Goal: Task Accomplishment & Management: Manage account settings

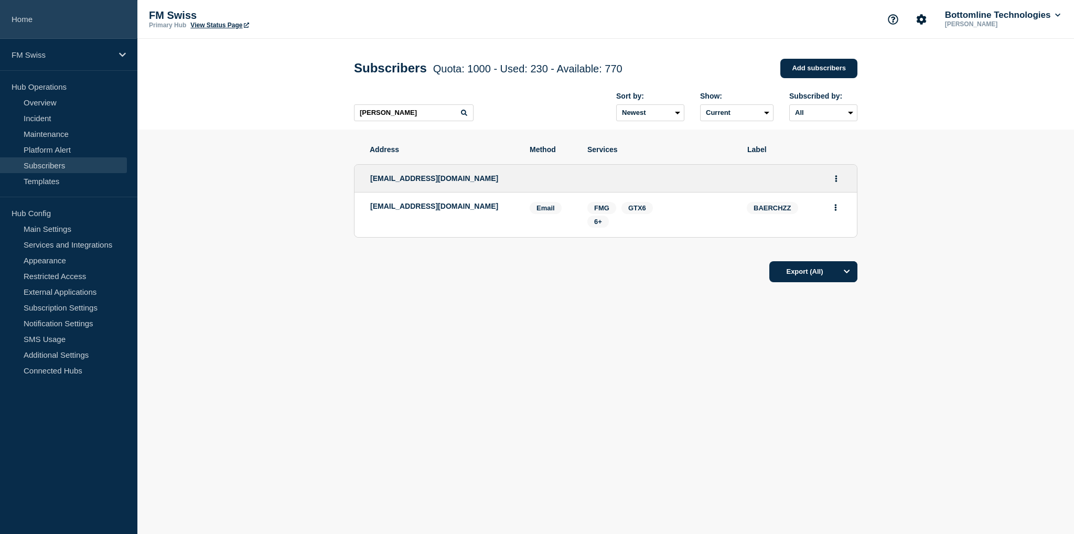
click at [38, 19] on link "Home" at bounding box center [68, 19] width 137 height 39
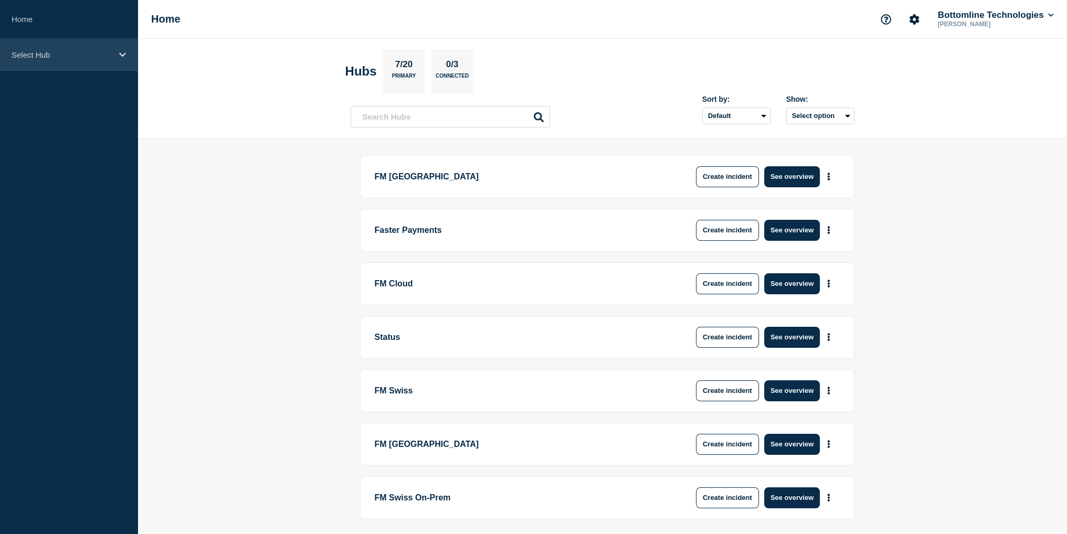
click at [67, 53] on p "Select Hub" at bounding box center [62, 54] width 101 height 9
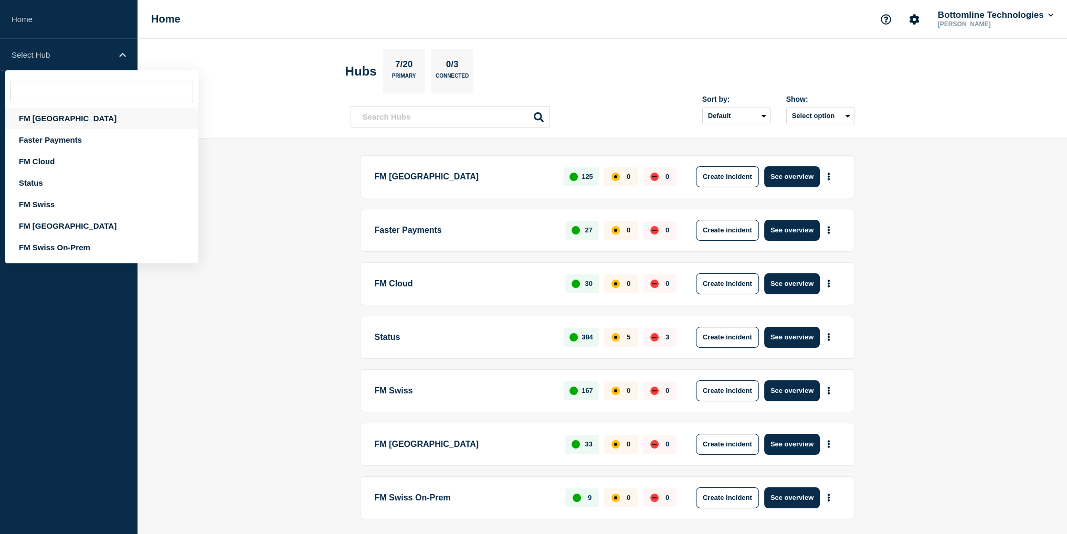
click at [55, 113] on div "FM London" at bounding box center [101, 119] width 193 height 22
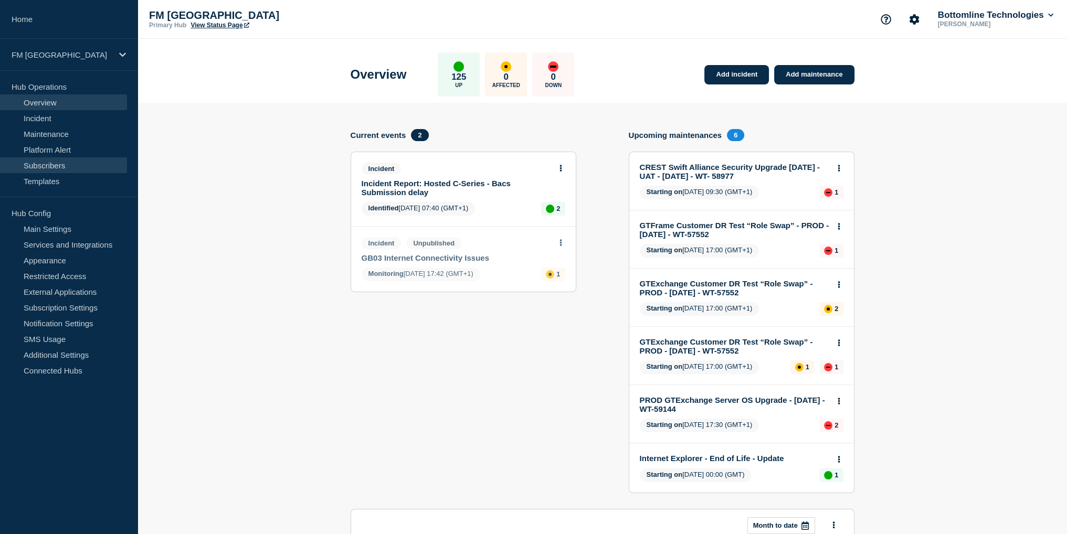
click at [57, 165] on link "Subscribers" at bounding box center [63, 165] width 127 height 16
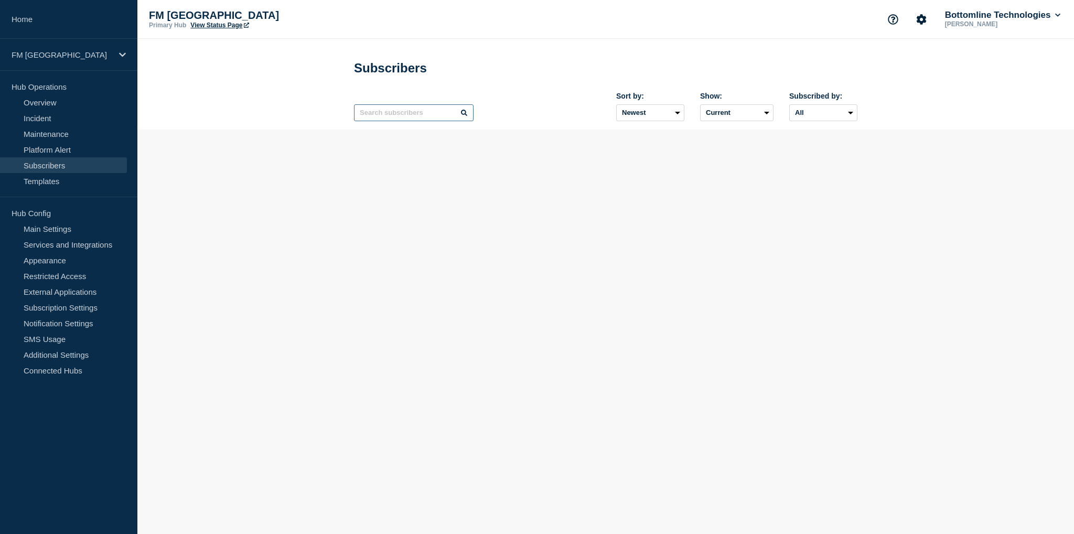
click at [372, 118] on input "text" at bounding box center [414, 112] width 120 height 17
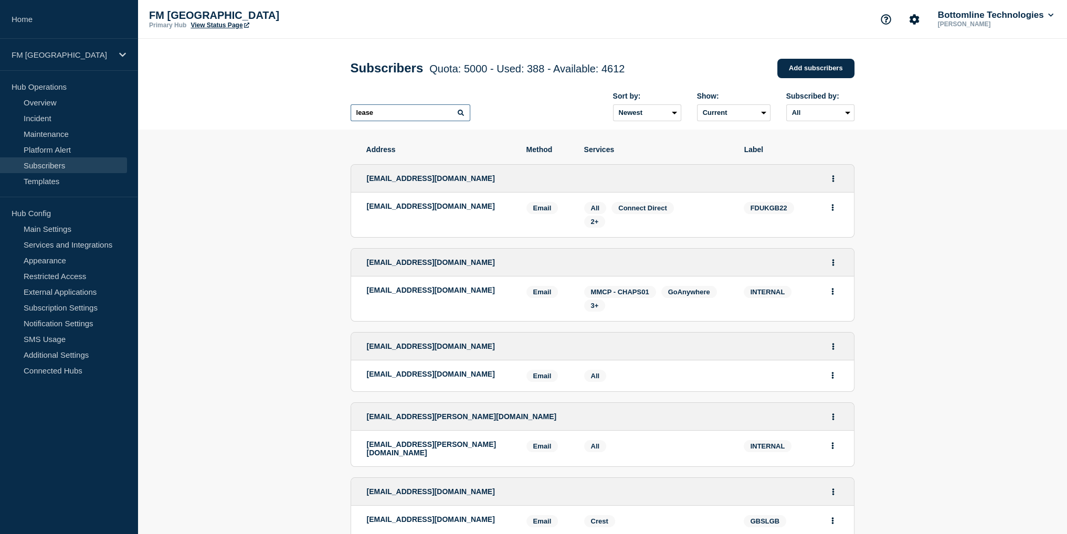
type input "lease"
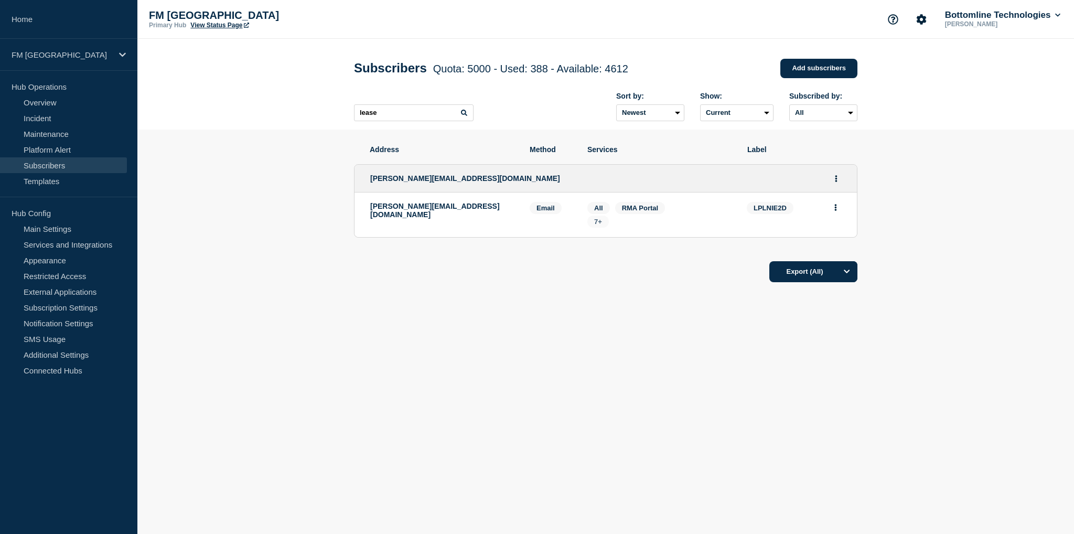
click at [601, 226] on span "7+" at bounding box center [598, 222] width 8 height 8
click at [852, 234] on li "suzanne.power@leaseplan.com Email Email: suzanne.power@leaseplan.com LPLNIE2D S…" at bounding box center [606, 215] width 503 height 45
click at [837, 182] on icon "Actions" at bounding box center [836, 178] width 3 height 7
click at [833, 224] on button "Delete" at bounding box center [837, 222] width 20 height 8
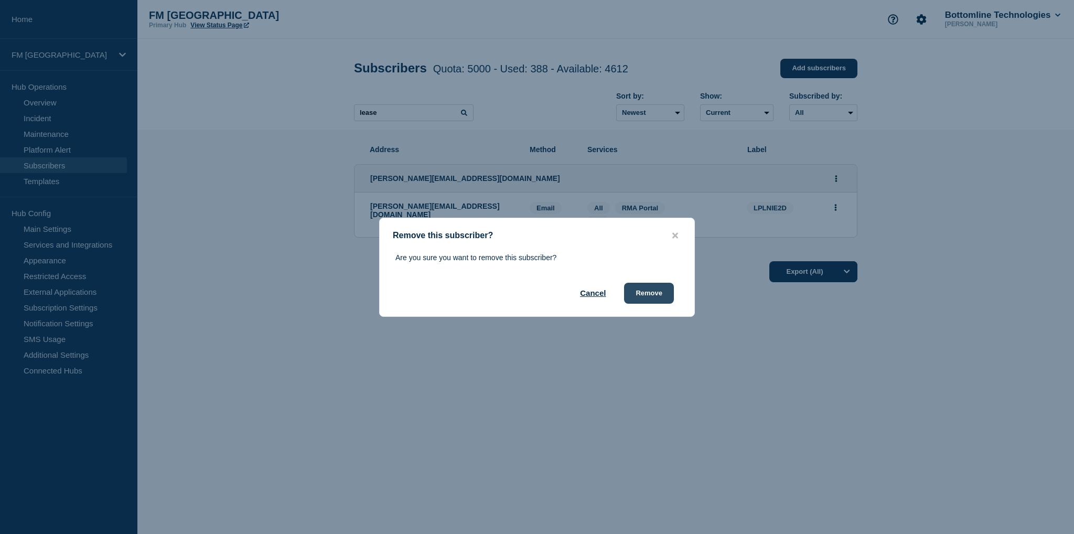
click at [653, 296] on button "Remove" at bounding box center [649, 293] width 50 height 21
